Goal: Task Accomplishment & Management: Complete application form

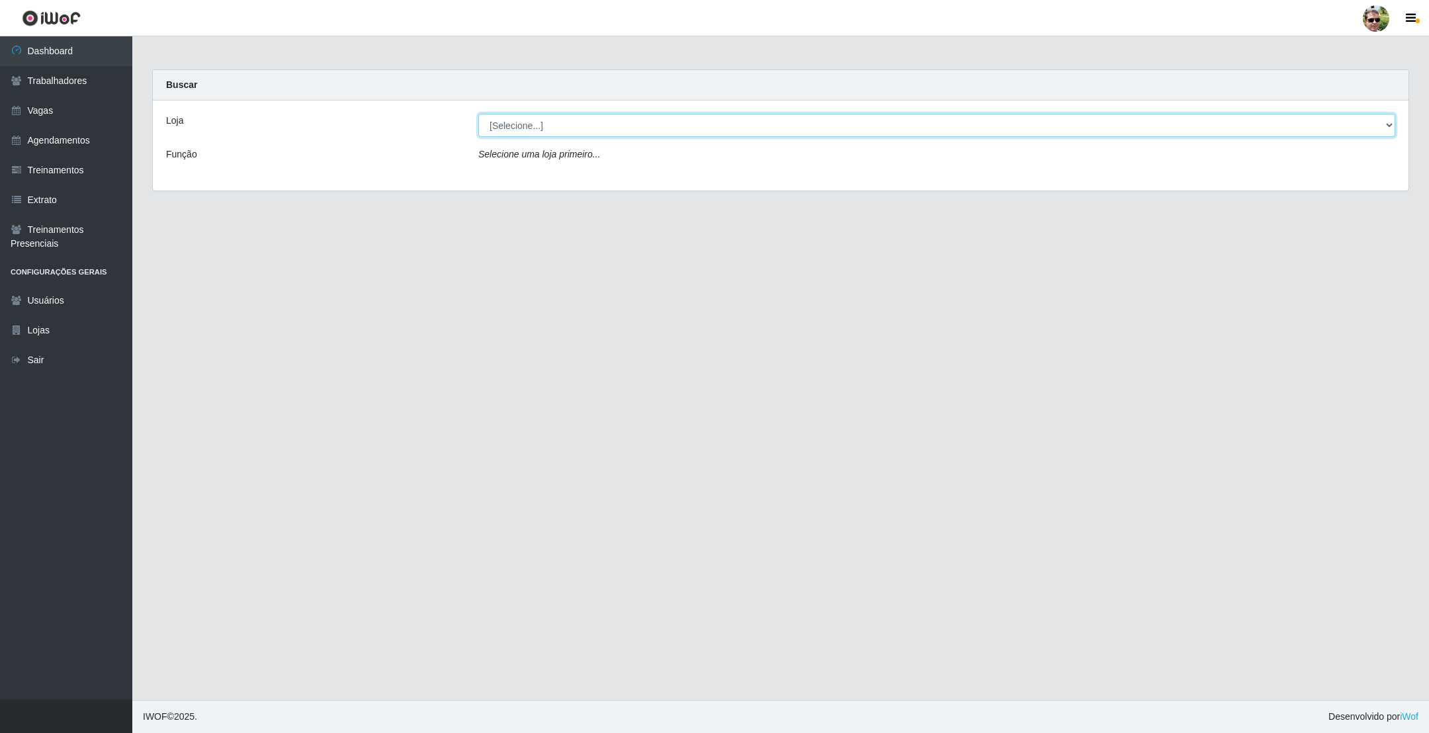
click at [562, 132] on select "[Selecione...] [PERSON_NAME] Supermercado - Gurinhém" at bounding box center [936, 125] width 917 height 23
select select "176"
click at [478, 114] on select "[Selecione...] [PERSON_NAME] Supermercado - Gurinhém" at bounding box center [936, 125] width 917 height 23
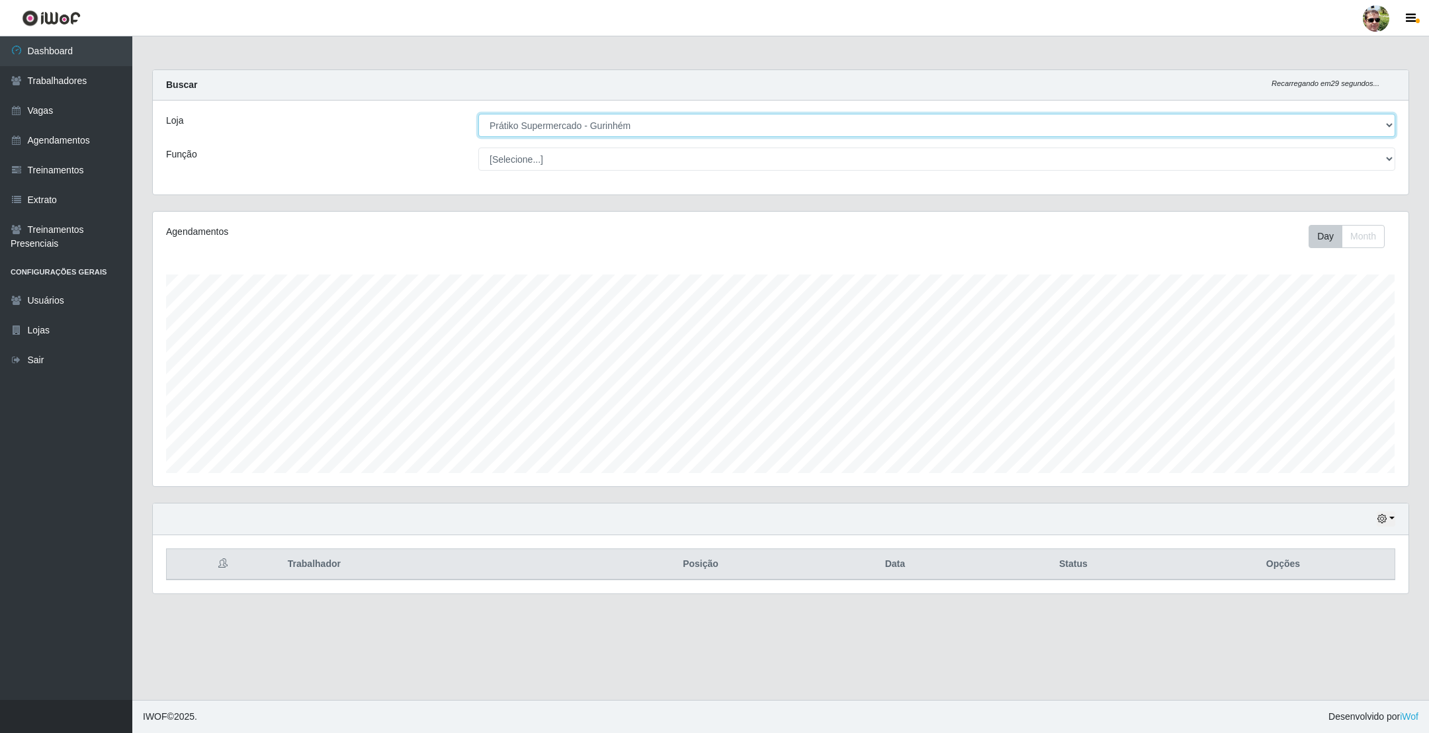
scroll to position [276, 1254]
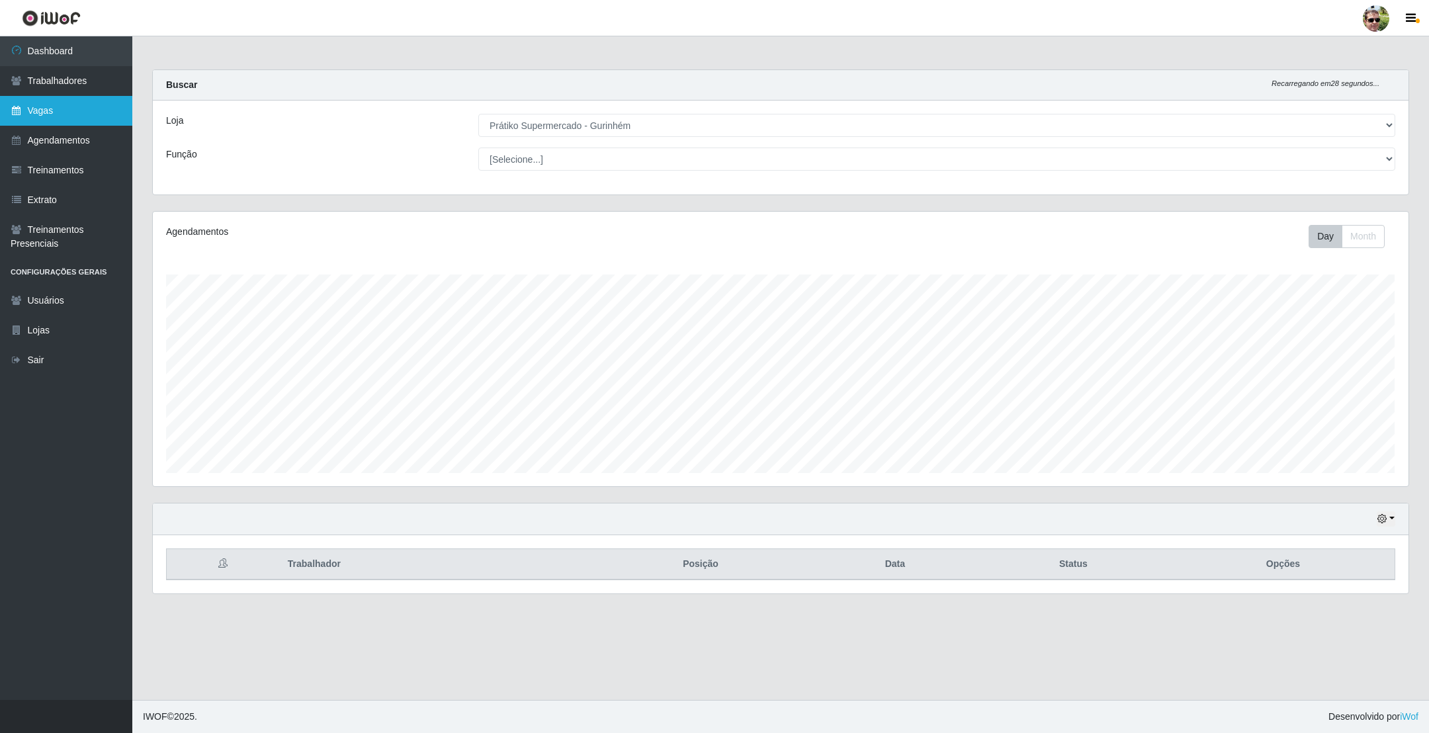
click at [85, 112] on link "Vagas" at bounding box center [66, 111] width 132 height 30
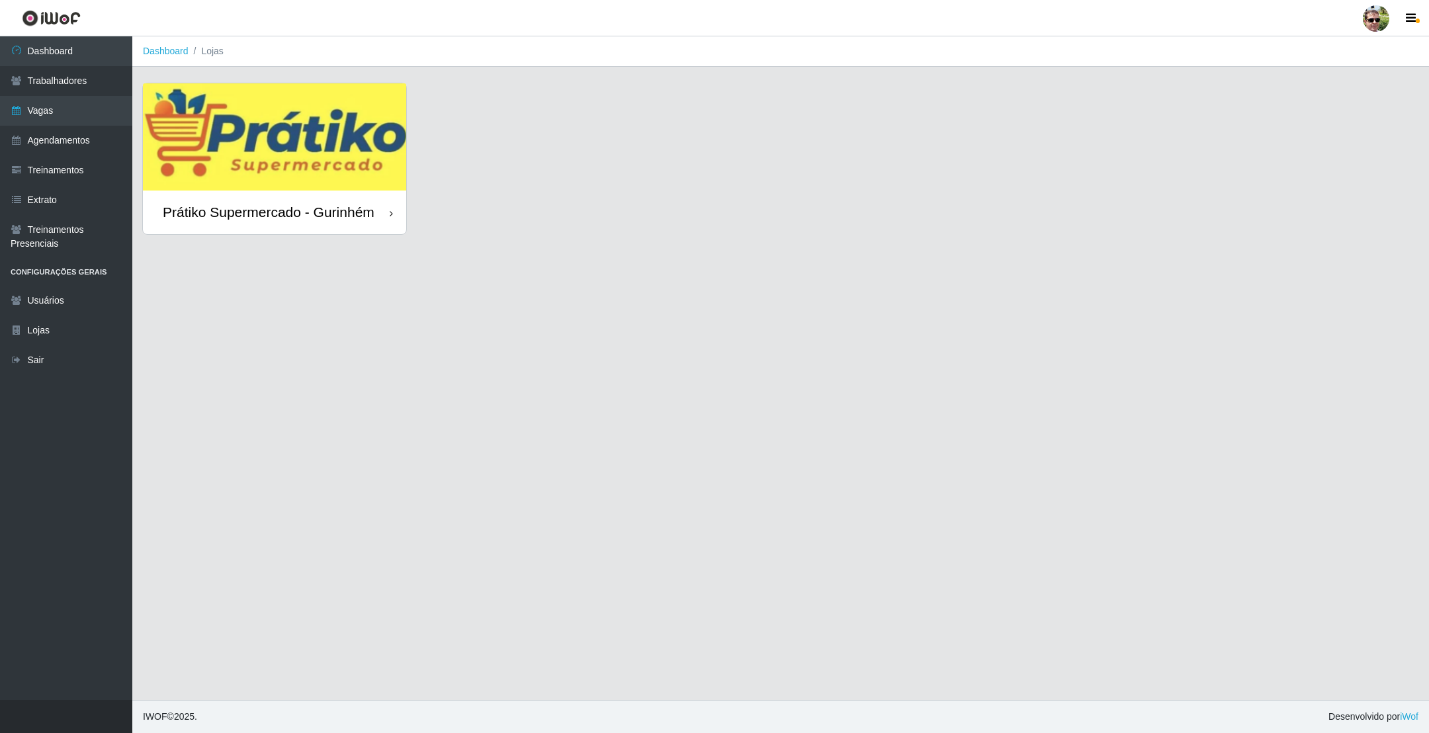
click at [288, 204] on div "Prátiko Supermercado - Gurinhém" at bounding box center [269, 212] width 212 height 17
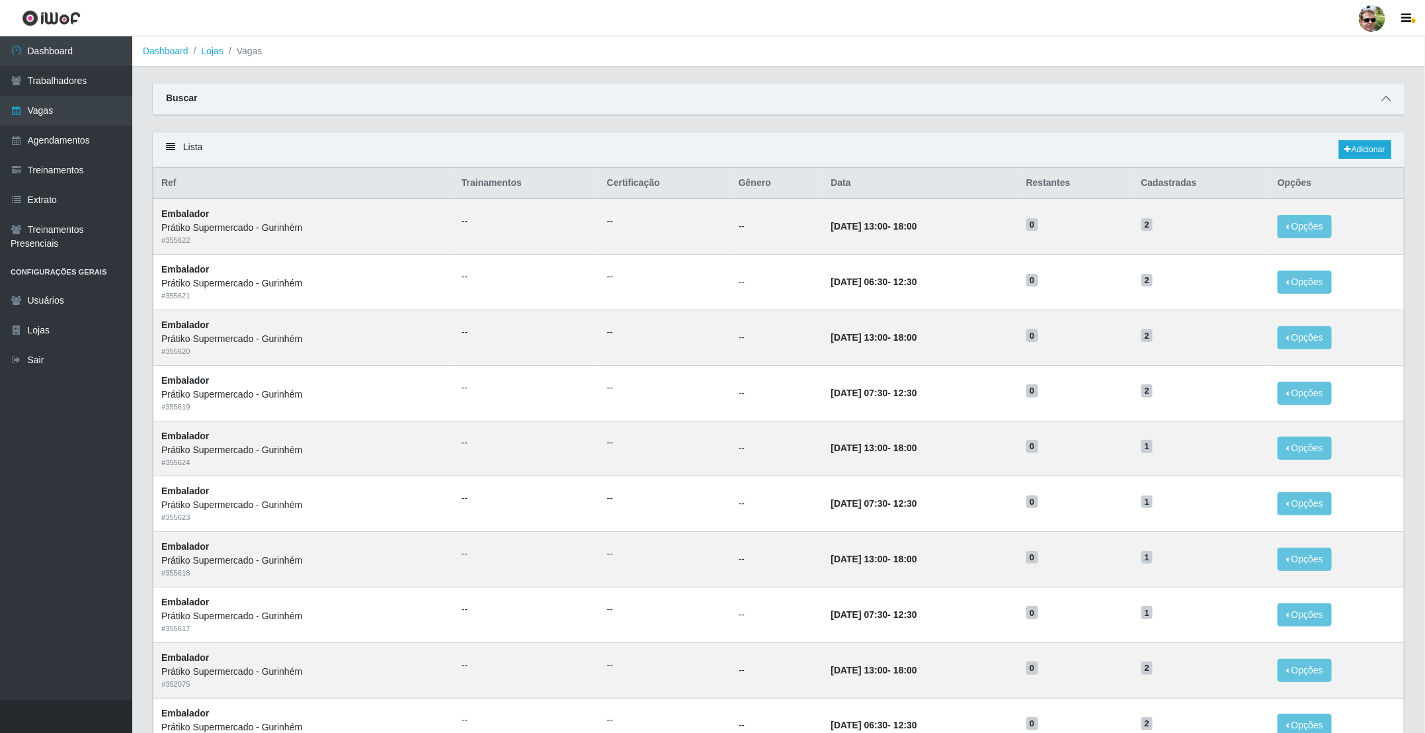
click at [1393, 94] on span at bounding box center [1386, 98] width 16 height 15
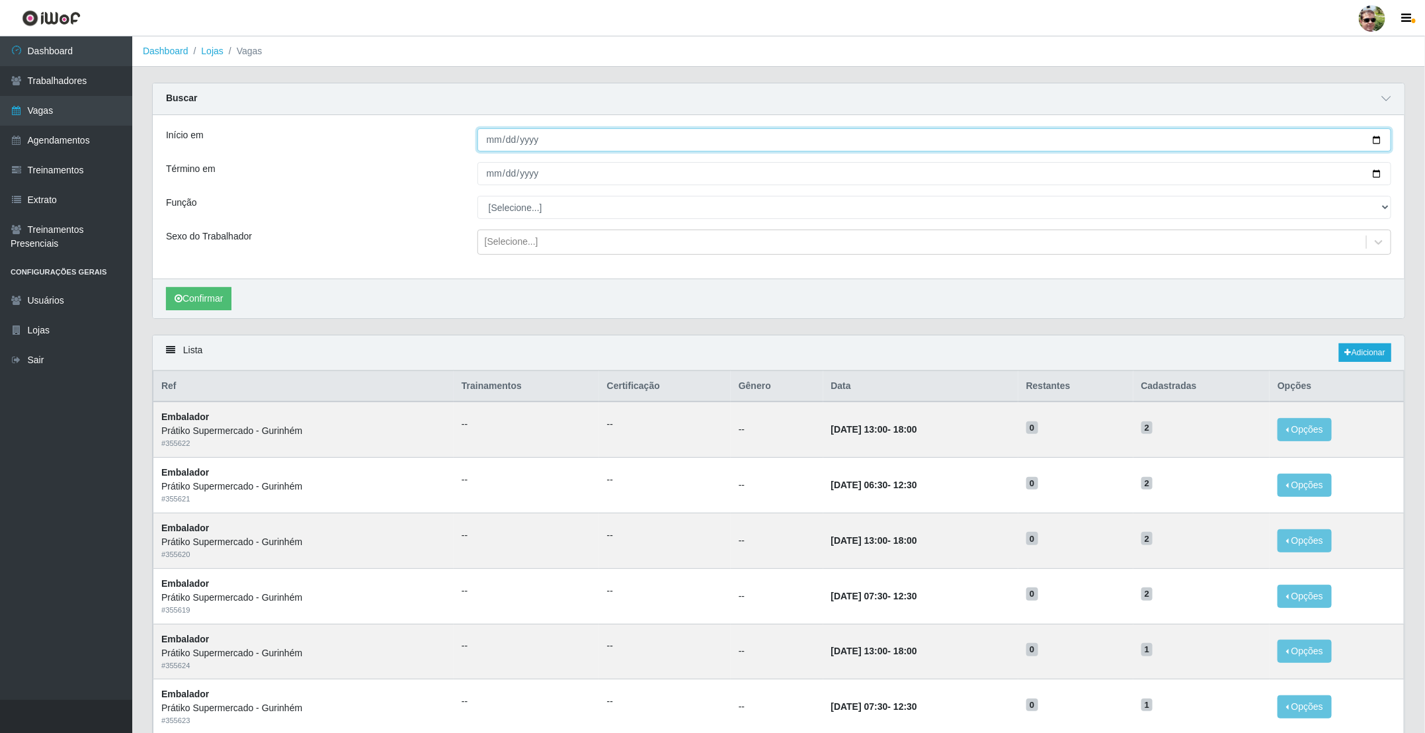
click at [1378, 144] on input "Início em" at bounding box center [935, 139] width 914 height 23
type input "[DATE]"
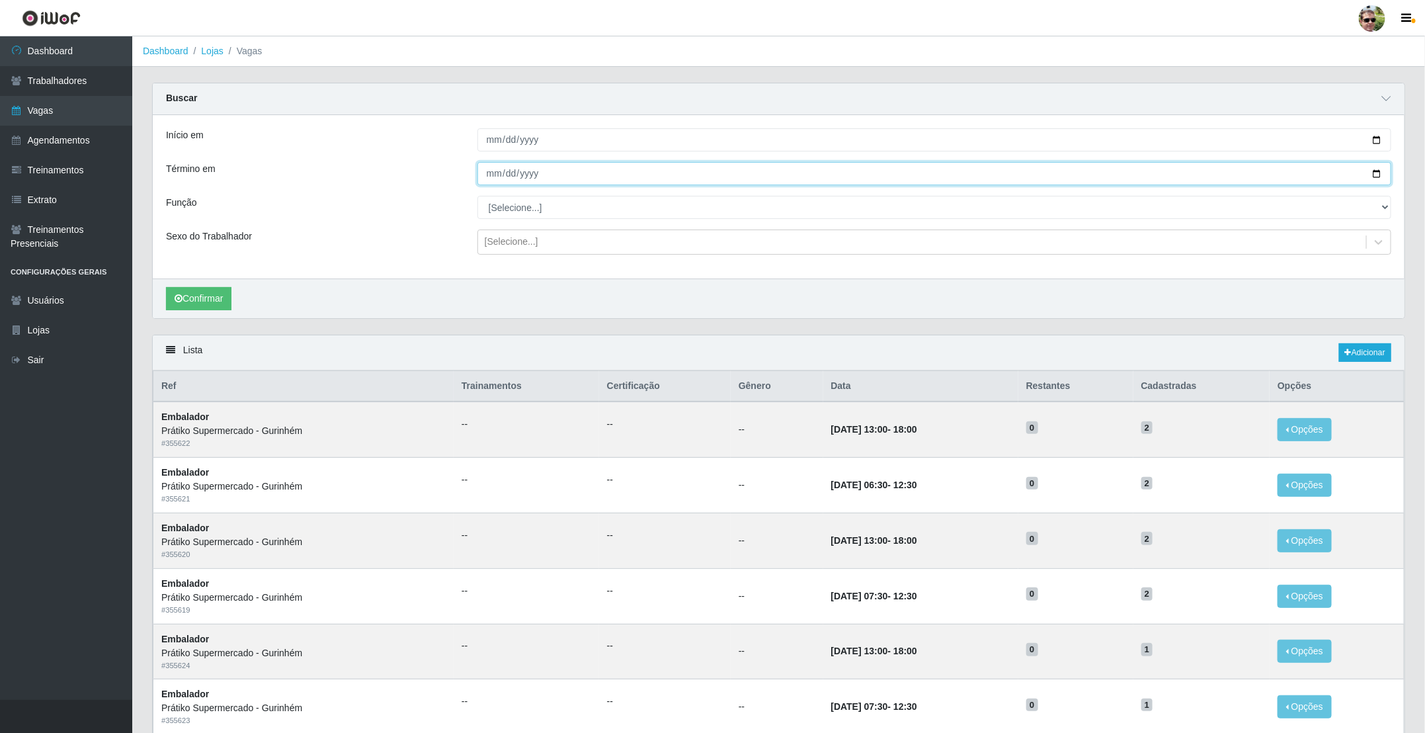
click at [1378, 171] on input "Término em" at bounding box center [935, 173] width 914 height 23
type input "[DATE]"
click at [524, 212] on select "[Selecione...] Auxiliar de entrega + Auxiliar de entrega ++ Embalador Embalador…" at bounding box center [935, 207] width 914 height 23
select select "1"
click at [478, 197] on select "[Selecione...] Auxiliar de entrega + Auxiliar de entrega ++ Embalador Embalador…" at bounding box center [935, 207] width 914 height 23
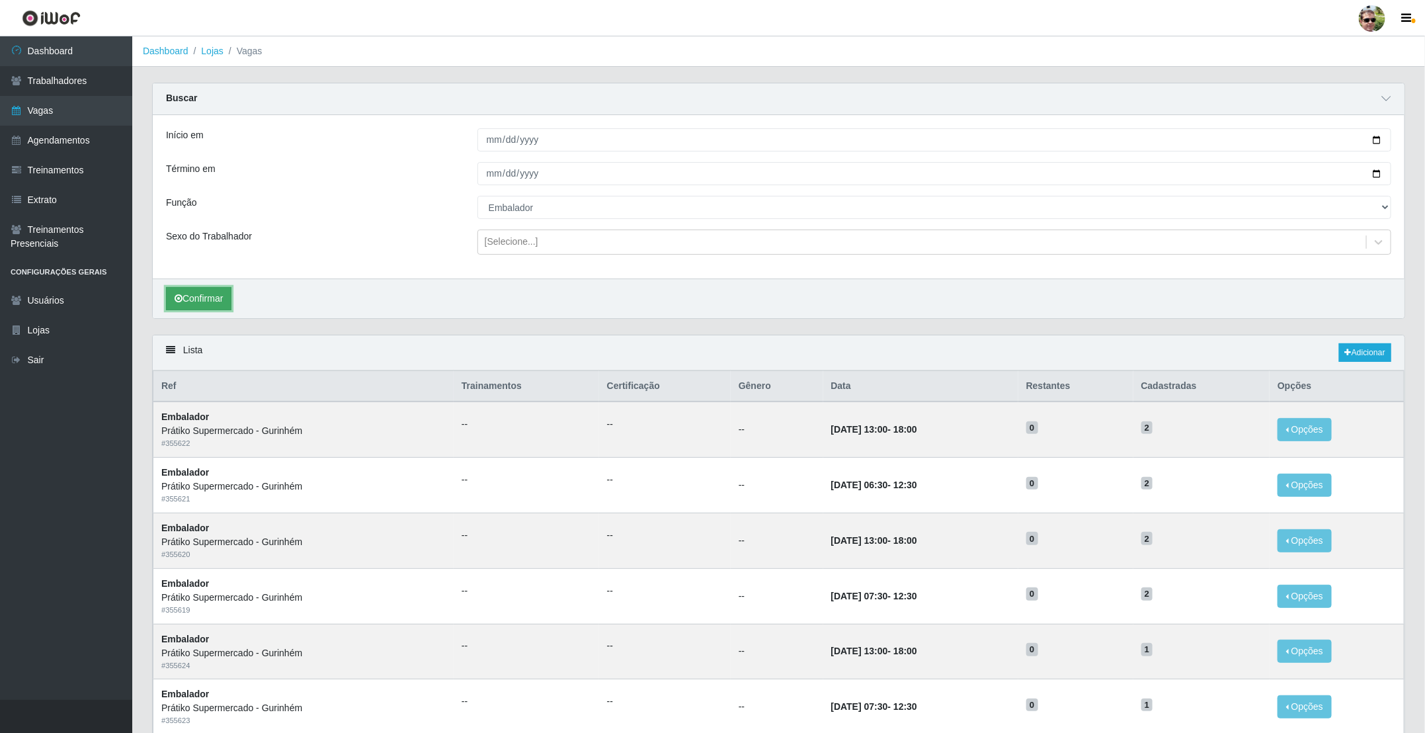
click at [189, 292] on button "Confirmar" at bounding box center [198, 298] width 65 height 23
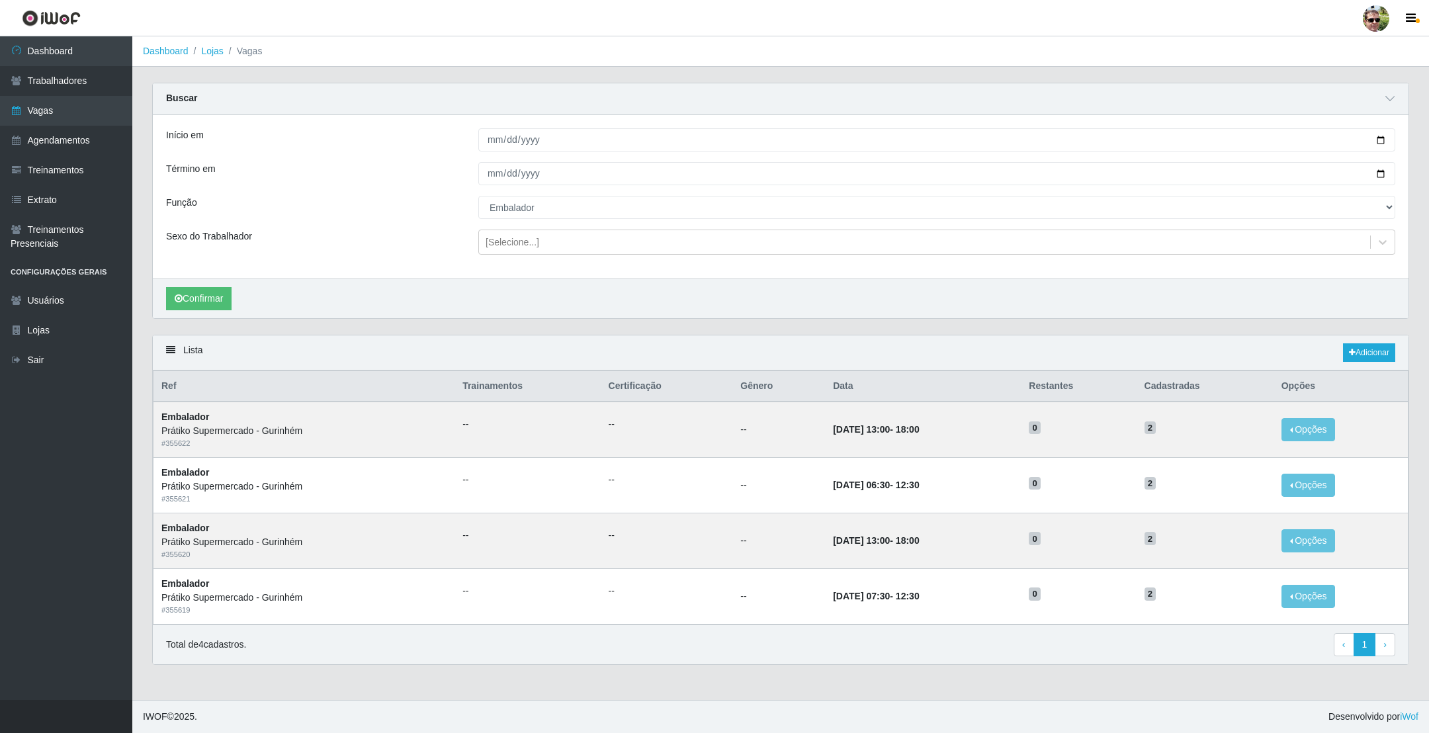
click at [771, 332] on div "Carregando... Buscar Início em [DATE] Término em [DATE] Função [Selecione...] A…" at bounding box center [780, 209] width 1277 height 252
